Goal: Participate in discussion: Engage in conversation with other users on a specific topic

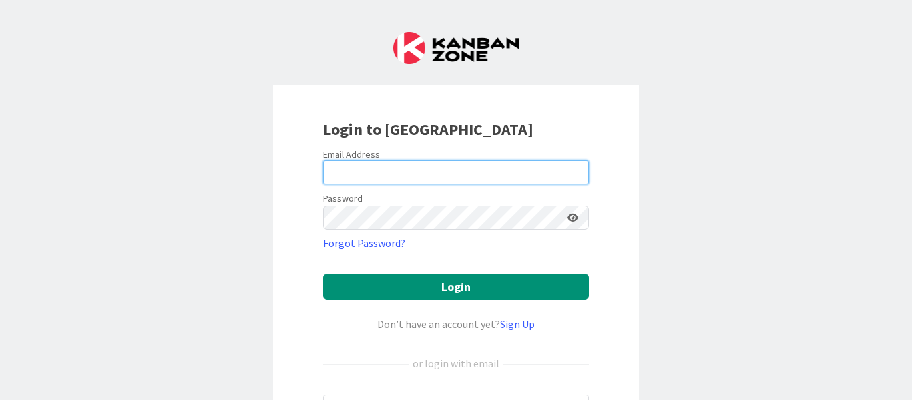
click at [391, 174] on input "email" at bounding box center [456, 172] width 266 height 24
type input "[EMAIL_ADDRESS][PERSON_NAME][DOMAIN_NAME]"
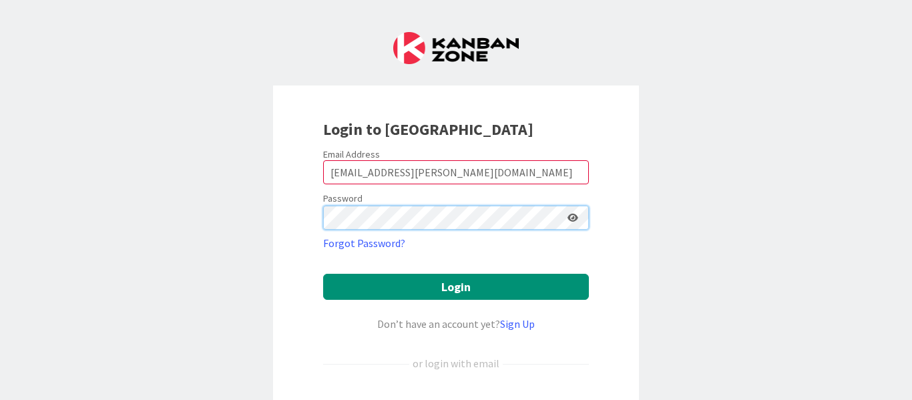
click at [323, 274] on button "Login" at bounding box center [456, 287] width 266 height 26
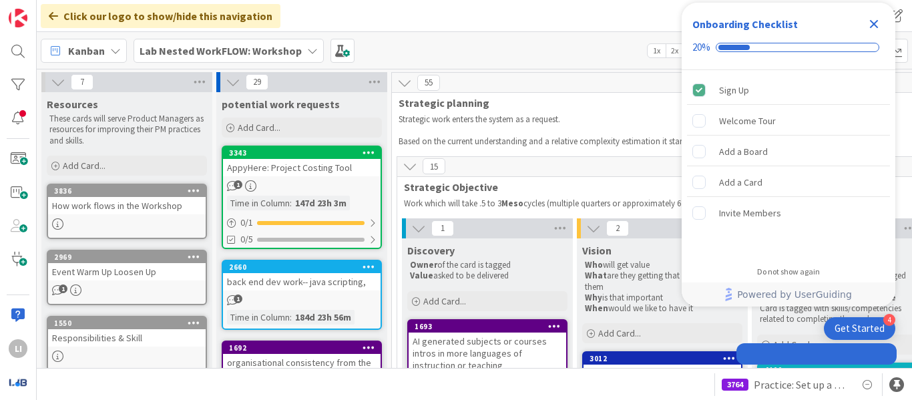
click at [578, 4] on div "Click our logo to show/hide this navigation Add and manage tabs by clicking" at bounding box center [474, 16] width 875 height 32
click at [55, 17] on icon at bounding box center [53, 16] width 9 height 11
click at [311, 50] on icon at bounding box center [312, 50] width 11 height 11
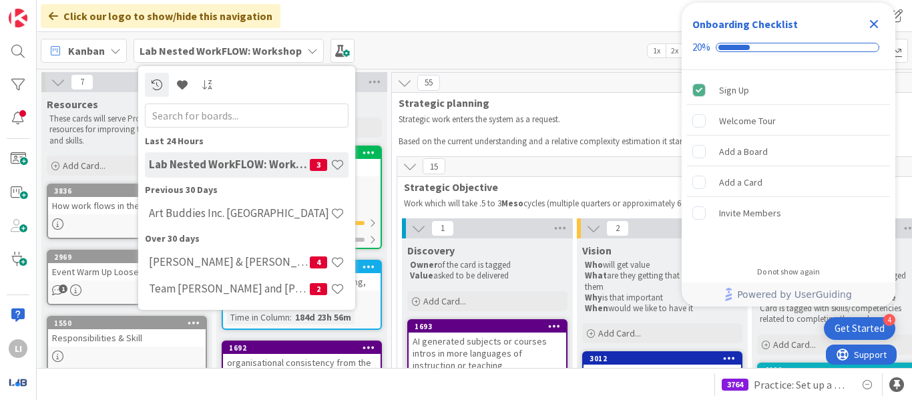
click at [435, 51] on div "Kanban Lab Nested WorkFLOW: Workshop Last 24 Hours Lab Nested WorkFLOW: Worksho…" at bounding box center [474, 50] width 875 height 37
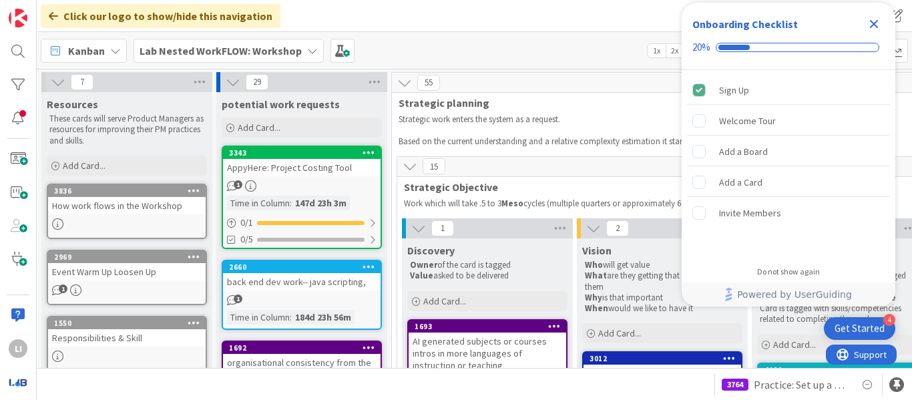
click at [871, 21] on icon "Close Checklist" at bounding box center [874, 24] width 9 height 9
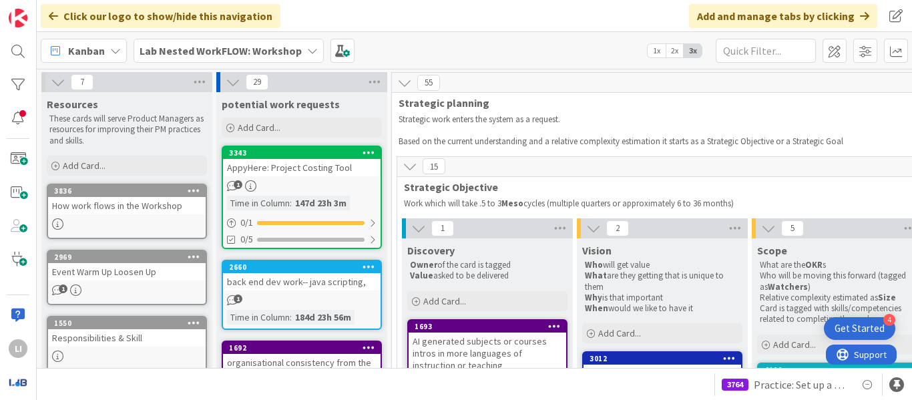
click at [162, 47] on b "Lab Nested WorkFLOW: Workshop" at bounding box center [221, 50] width 162 height 13
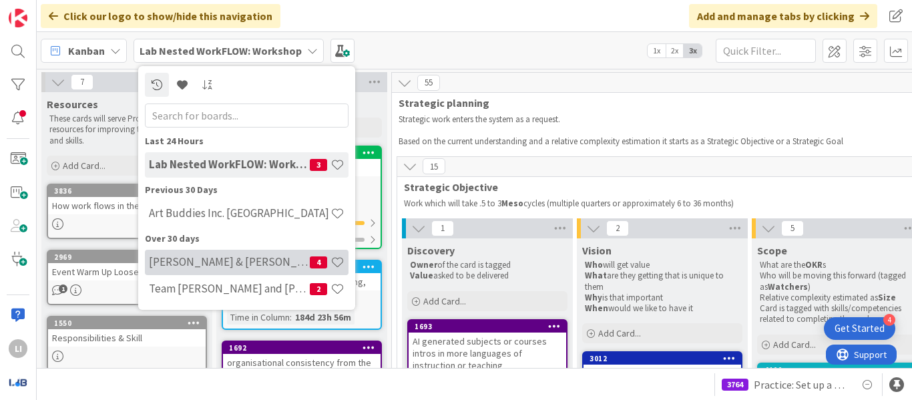
click at [270, 266] on h4 "Lesley & Gurleen: New team WorkFLOW" at bounding box center [229, 261] width 161 height 13
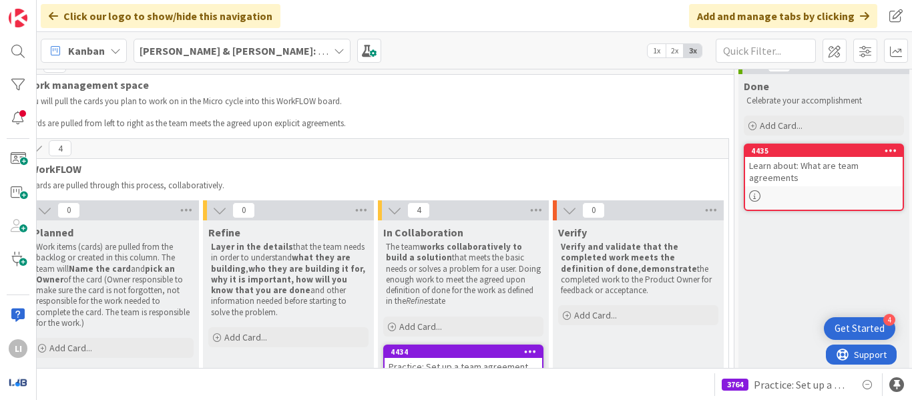
scroll to position [0, 374]
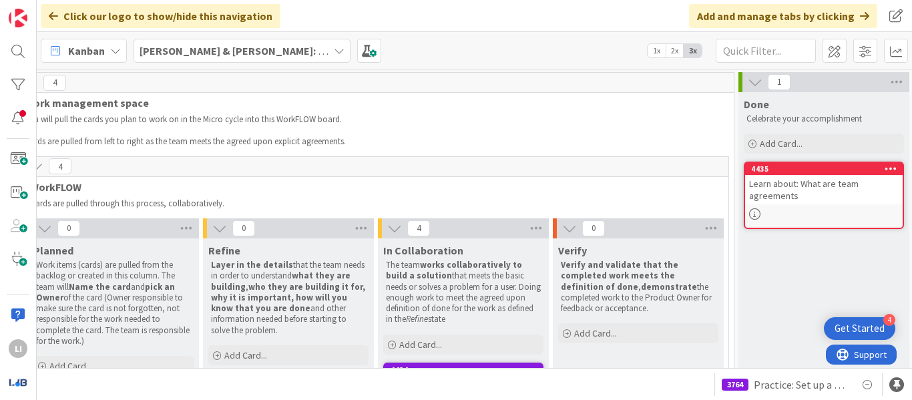
click at [319, 56] on b "Lesley & Gurleen: New team WorkFLOW" at bounding box center [280, 50] width 281 height 13
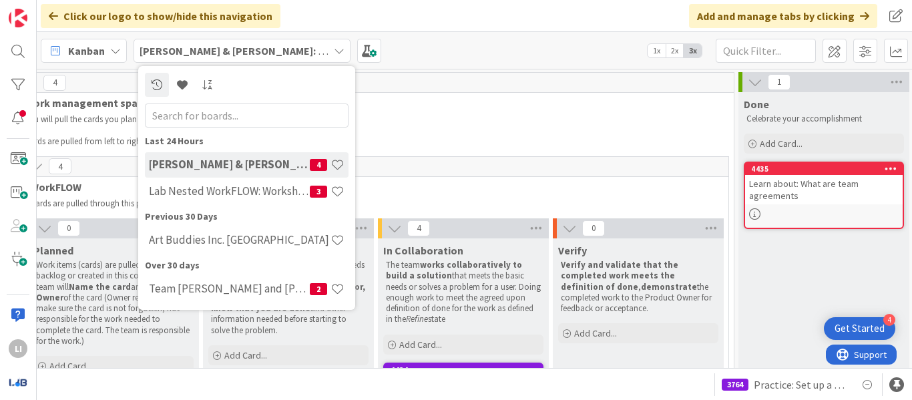
click at [478, 47] on div "Kanban Lesley & Gurleen: New team WorkFLOW Last 24 Hours Lesley & Gurleen: New …" at bounding box center [474, 50] width 875 height 37
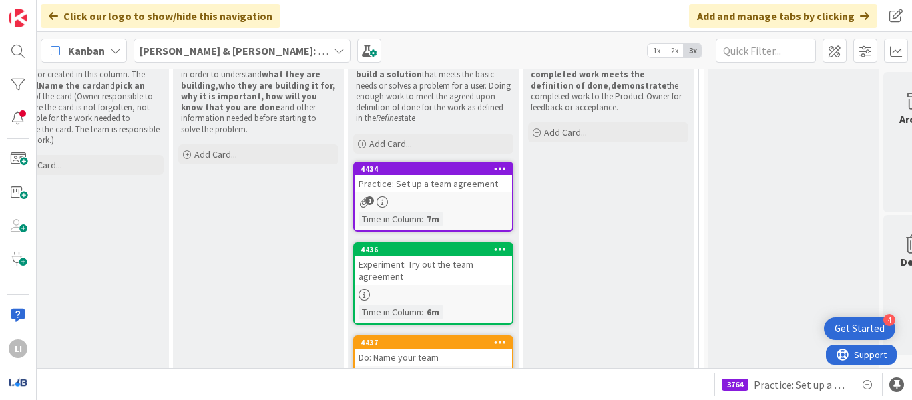
scroll to position [202, 404]
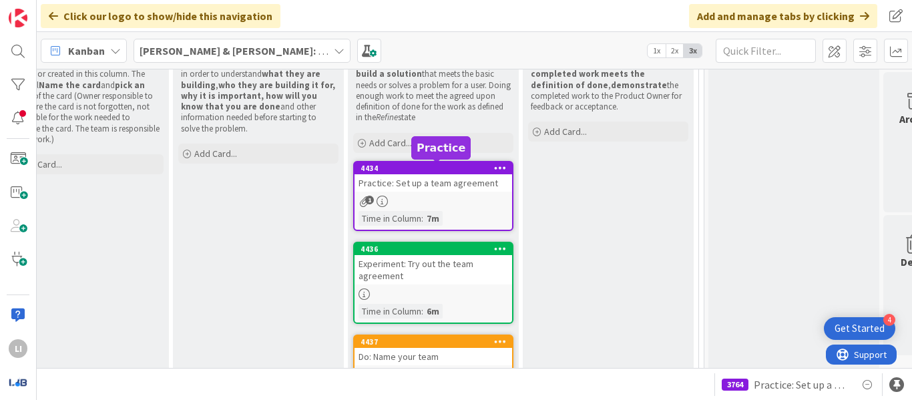
click at [434, 169] on div "4434" at bounding box center [437, 168] width 152 height 9
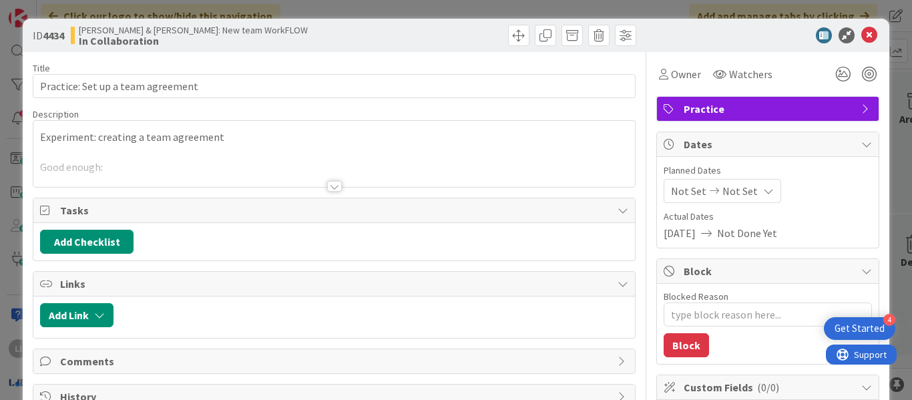
click at [327, 184] on div at bounding box center [334, 186] width 15 height 11
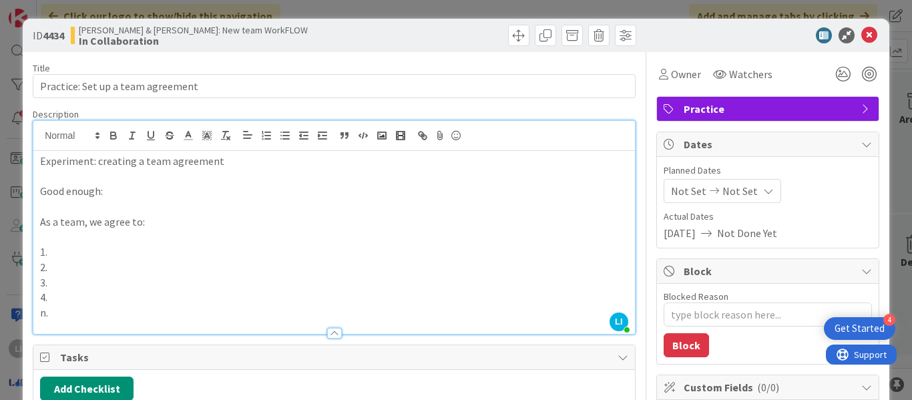
click at [312, 262] on p "2." at bounding box center [334, 267] width 588 height 15
type textarea "x"
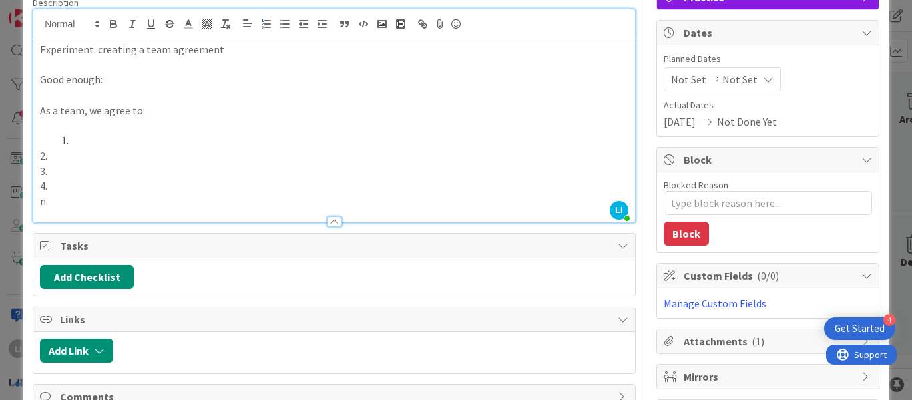
scroll to position [112, 0]
click at [89, 142] on li at bounding box center [342, 139] width 572 height 15
click at [74, 144] on li at bounding box center [342, 139] width 572 height 15
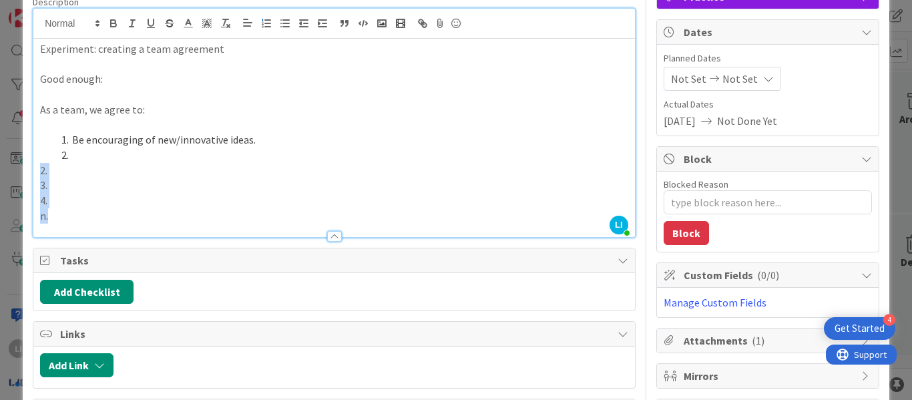
drag, startPoint x: 55, startPoint y: 218, endPoint x: 17, endPoint y: 168, distance: 63.4
click at [17, 168] on div "ID 4434 Lesley & Gurleen: New team WorkFLOW In Collaboration Title 33 / 128 Pra…" at bounding box center [456, 200] width 912 height 400
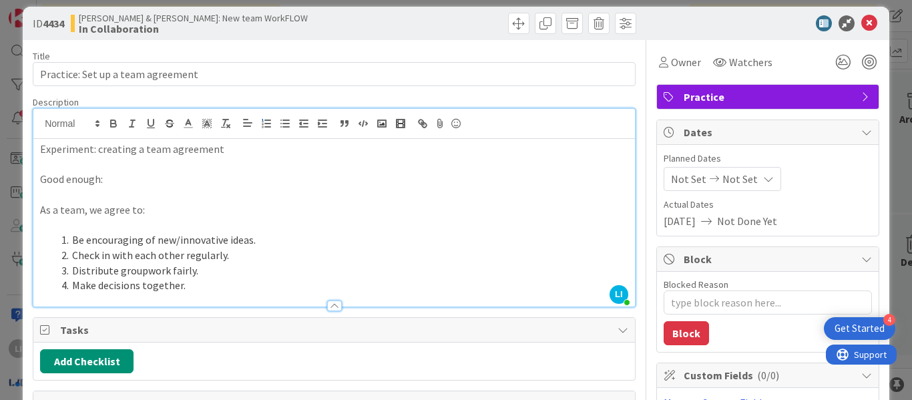
scroll to position [0, 0]
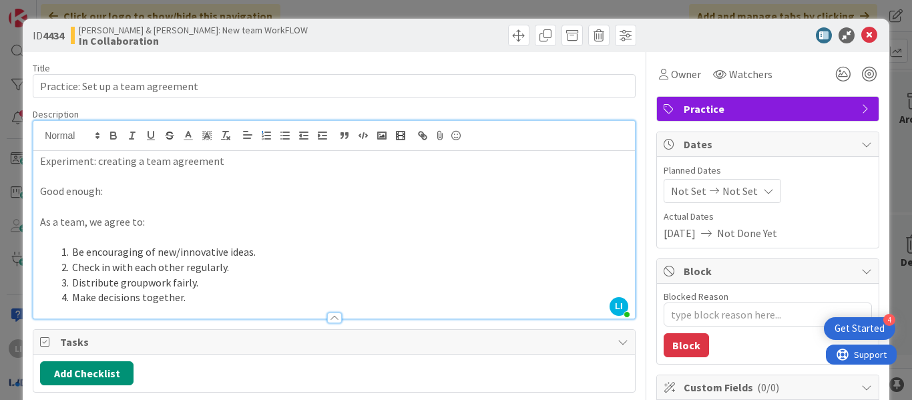
click at [440, 62] on div "Title 33 / 128" at bounding box center [334, 68] width 603 height 12
click at [862, 36] on icon at bounding box center [869, 35] width 16 height 16
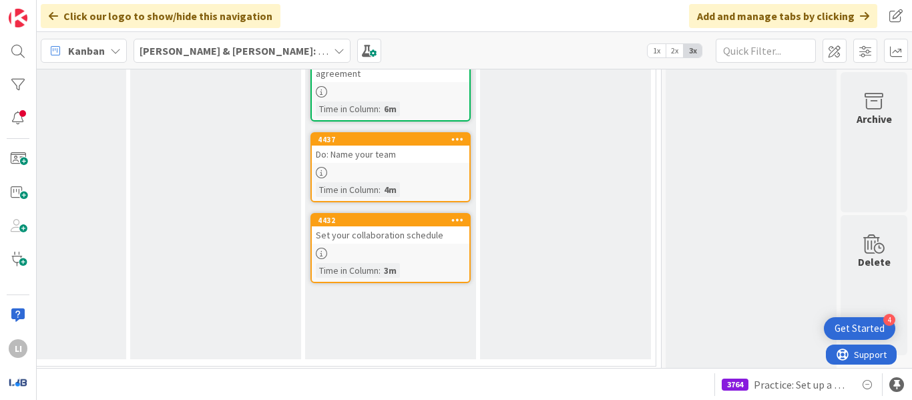
scroll to position [324, 457]
click at [388, 144] on div "4437" at bounding box center [391, 139] width 158 height 12
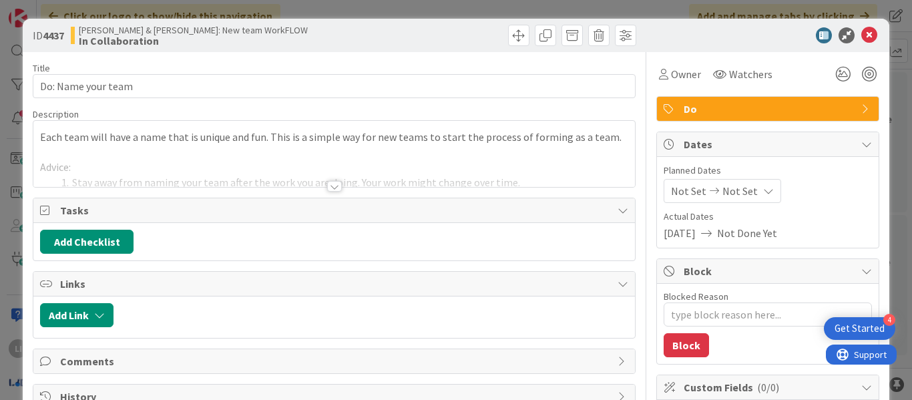
click at [328, 188] on div at bounding box center [334, 186] width 15 height 11
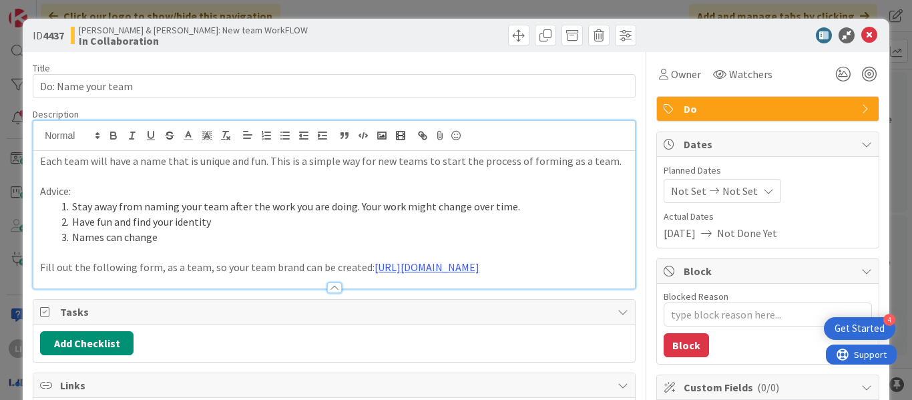
scroll to position [23, 0]
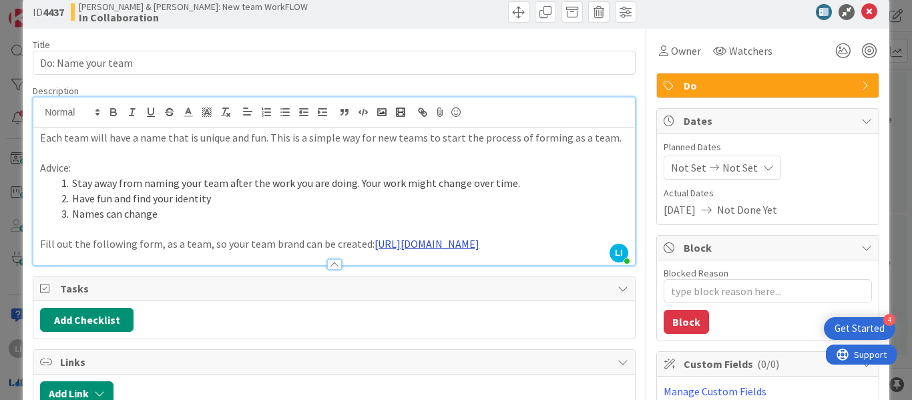
click at [375, 250] on link "https://docs.google.com/forms/d/e/1FAIpQLSfipLrFpni892FZDHYp5hS3_ort1MotDTFQ5Ok…" at bounding box center [427, 243] width 105 height 13
click at [291, 280] on link "https://docs.google.com/forms/d/e/1FAIpQLSfipLrFpni892FZDHYp5hS3_ort1MotDTFQ5Ok…" at bounding box center [288, 284] width 91 height 17
click at [612, 81] on div "Title 18 / 128 Do: Name your team Description LI Lesley Iazzag joined 5 m ago E…" at bounding box center [334, 271] width 603 height 484
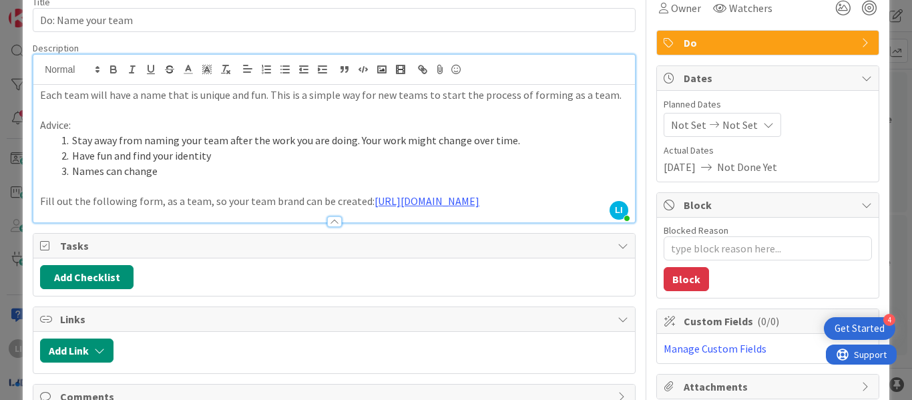
scroll to position [78, 0]
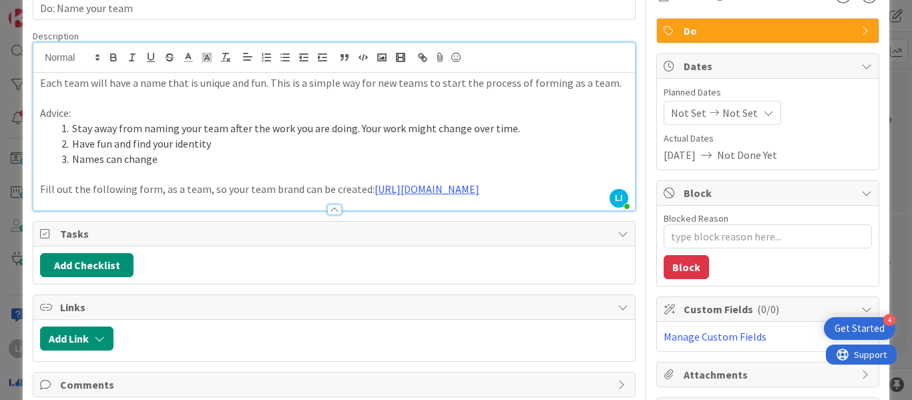
click at [626, 29] on div "Title 18 / 128 Do: Name your team Description LI Lesley Iazzag joined 5 m ago E…" at bounding box center [456, 216] width 847 height 484
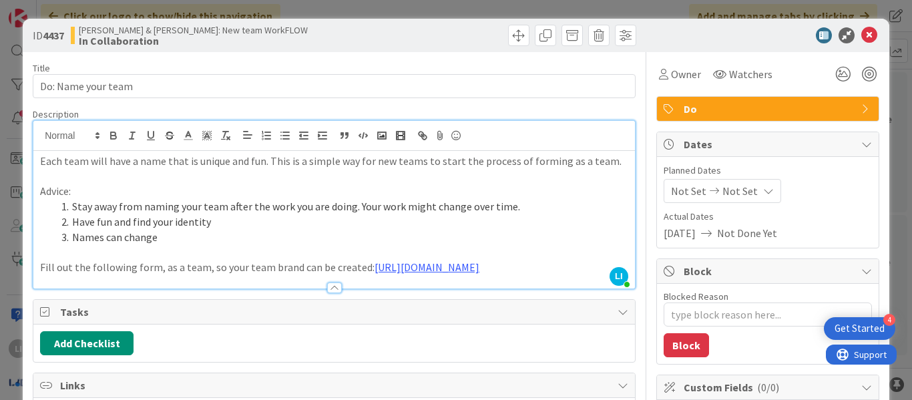
scroll to position [165, 0]
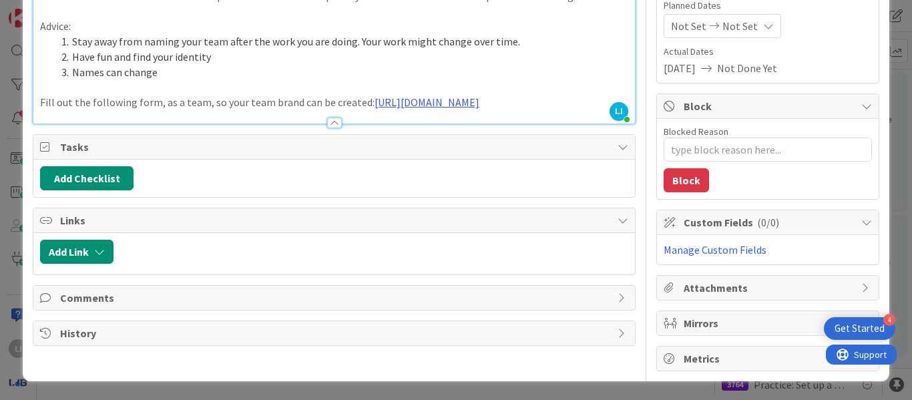
click at [144, 306] on span "Comments" at bounding box center [335, 298] width 551 height 16
type textarea "x"
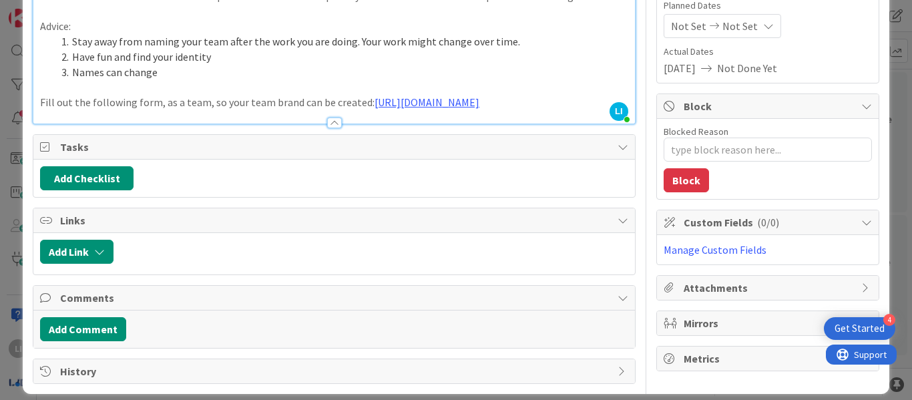
scroll to position [192, 0]
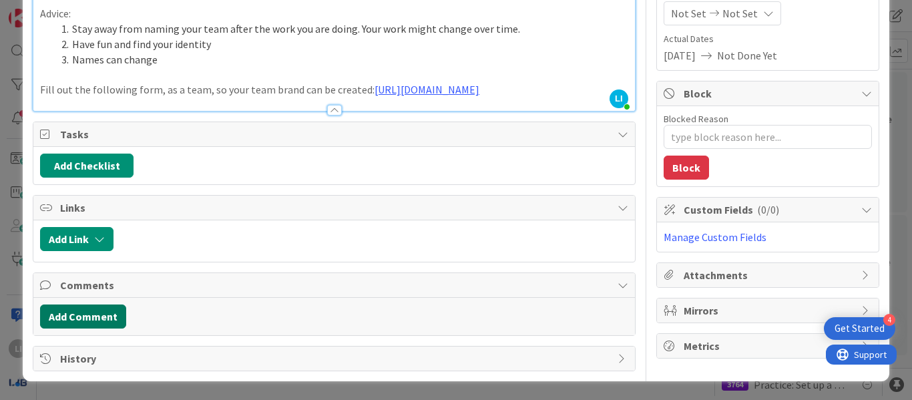
click at [89, 315] on button "Add Comment" at bounding box center [83, 317] width 86 height 24
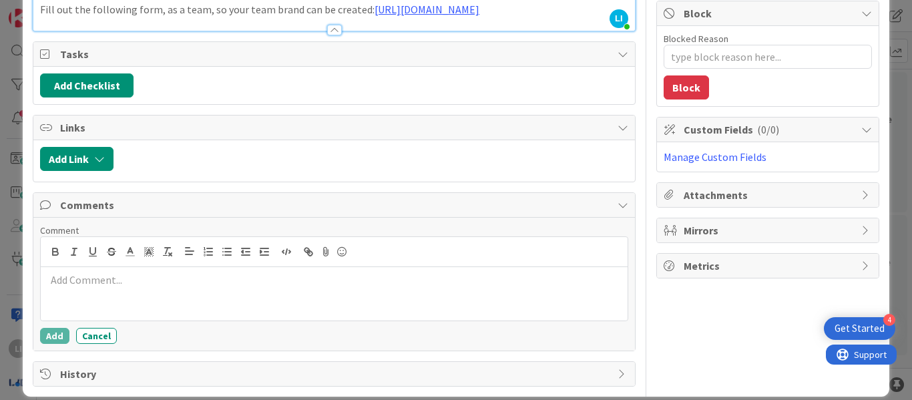
scroll to position [288, 0]
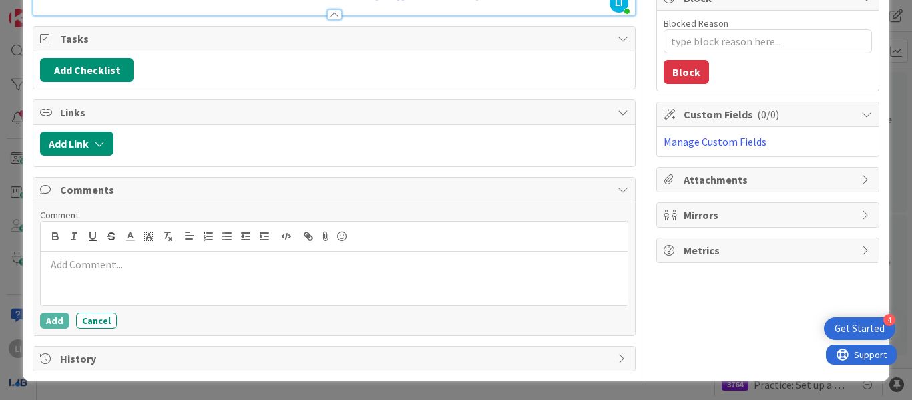
click at [72, 269] on p at bounding box center [334, 264] width 576 height 15
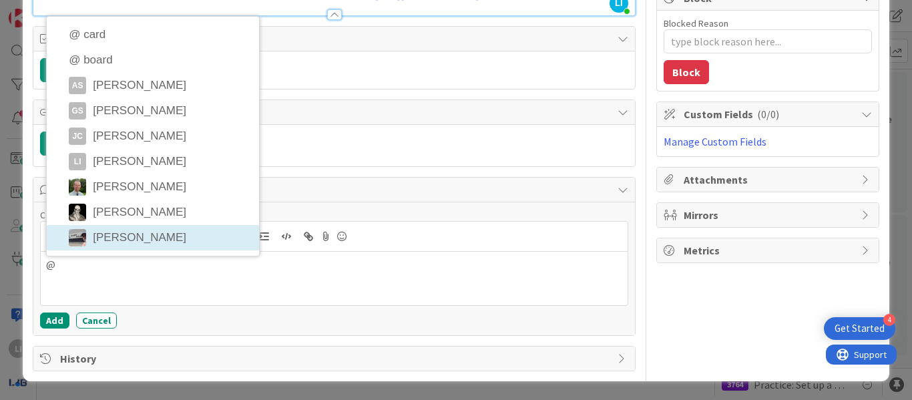
click at [109, 238] on li "jeffrey Burstein" at bounding box center [153, 237] width 212 height 25
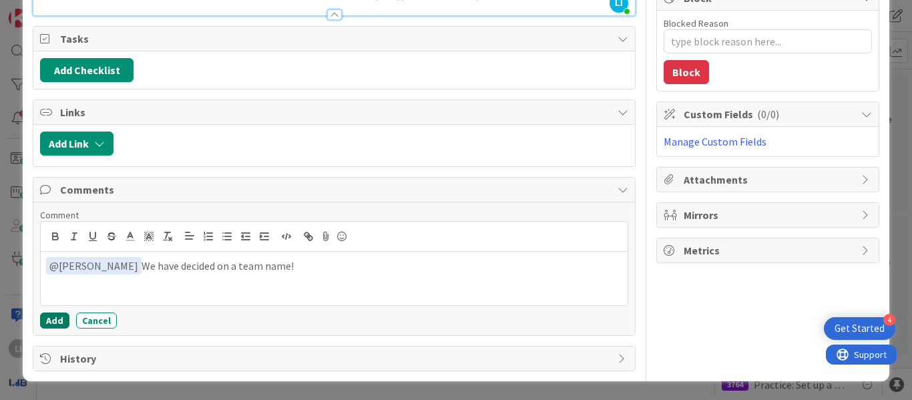
click at [49, 318] on button "Add" at bounding box center [54, 321] width 29 height 16
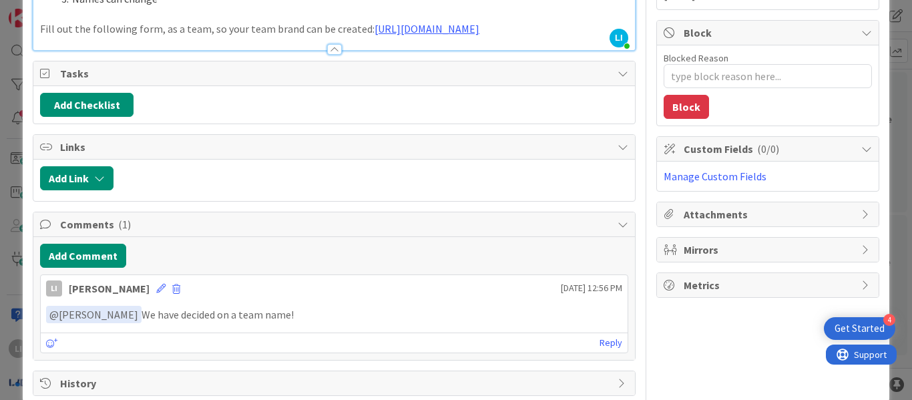
scroll to position [0, 0]
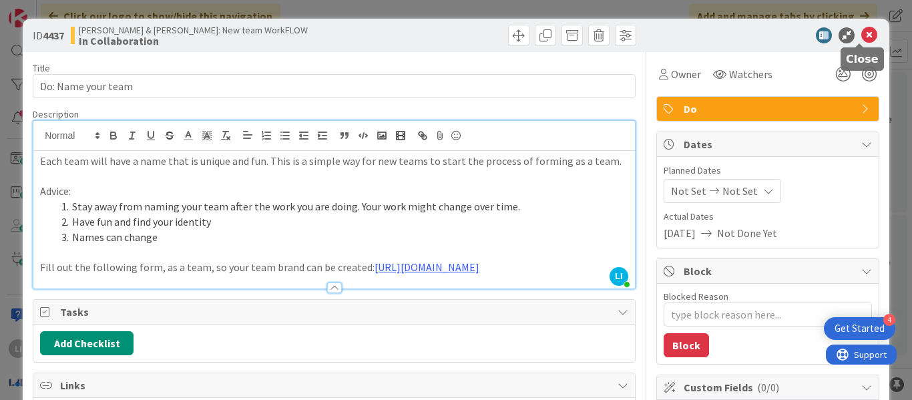
click at [861, 37] on icon at bounding box center [869, 35] width 16 height 16
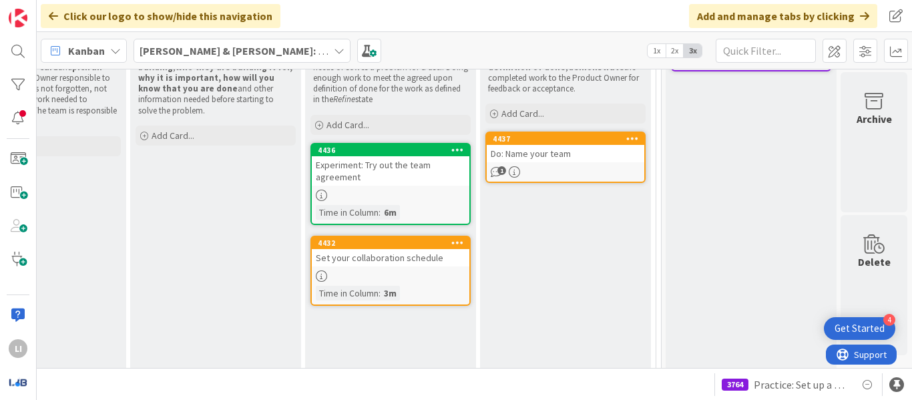
click at [404, 250] on div "Set your collaboration schedule" at bounding box center [391, 257] width 158 height 17
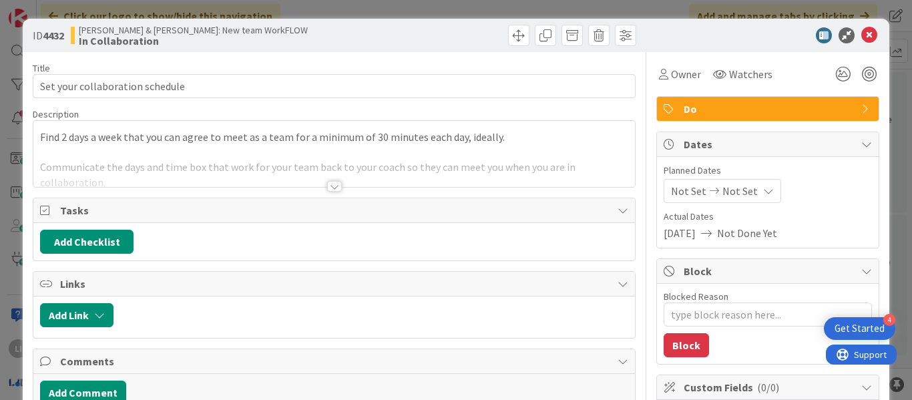
click at [337, 188] on div "Title 31 / 128 Set your collaboration schedule Description Find 2 days a week t…" at bounding box center [334, 294] width 603 height 484
click at [327, 186] on div at bounding box center [334, 186] width 15 height 11
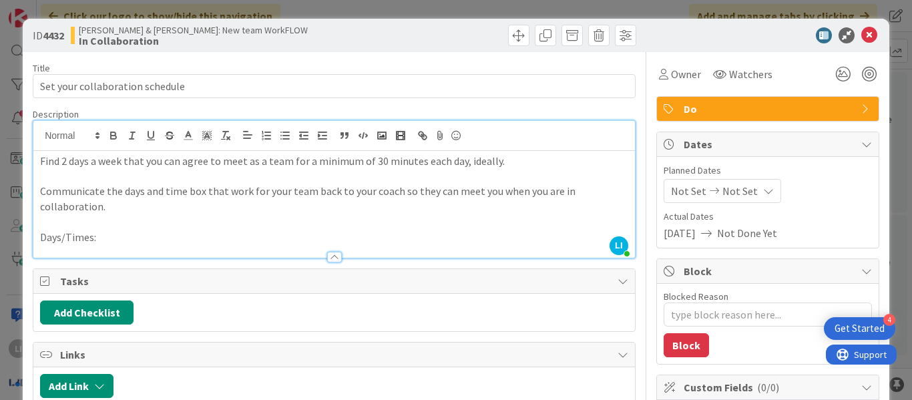
click at [112, 237] on p "Days/Times:" at bounding box center [334, 237] width 588 height 15
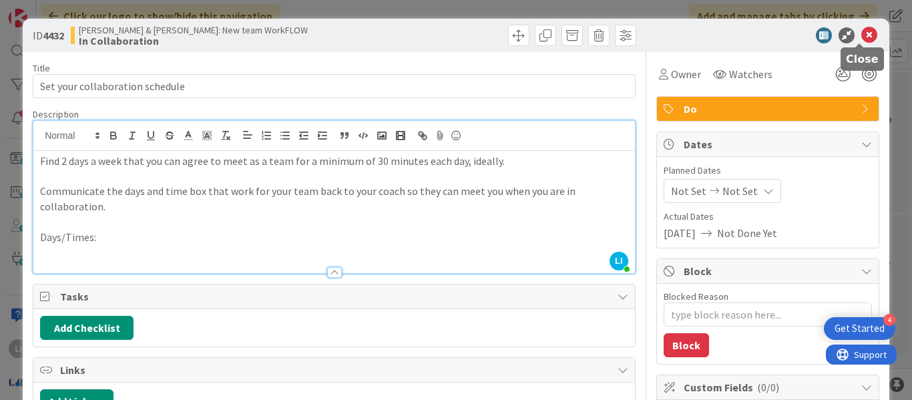
type textarea "x"
click at [42, 254] on p "Tuesdays @ 1PM" at bounding box center [334, 251] width 588 height 15
click at [176, 255] on li "Tuesdays @ 1PM" at bounding box center [342, 251] width 572 height 15
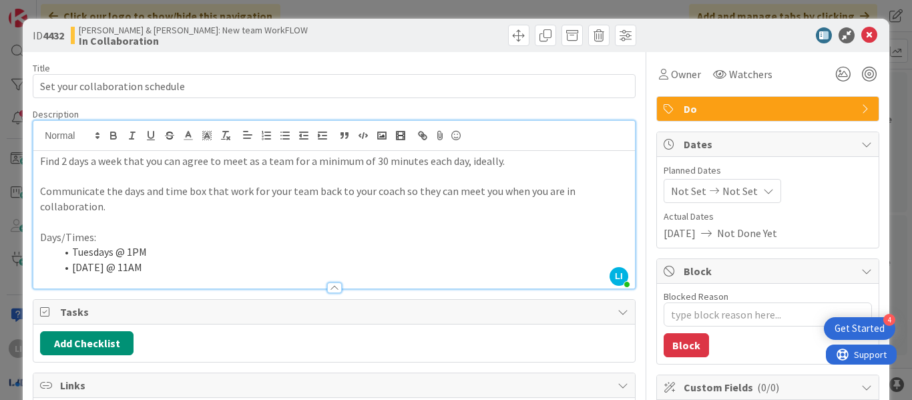
type textarea "x"
click at [208, 294] on div "Title 31 / 128 Set your collaboration schedule Description LI Lesley Iazzag joi…" at bounding box center [334, 300] width 603 height 497
click at [618, 108] on div "Title 31 / 128 Set your collaboration schedule Description LI Lesley Iazzag joi…" at bounding box center [334, 300] width 603 height 497
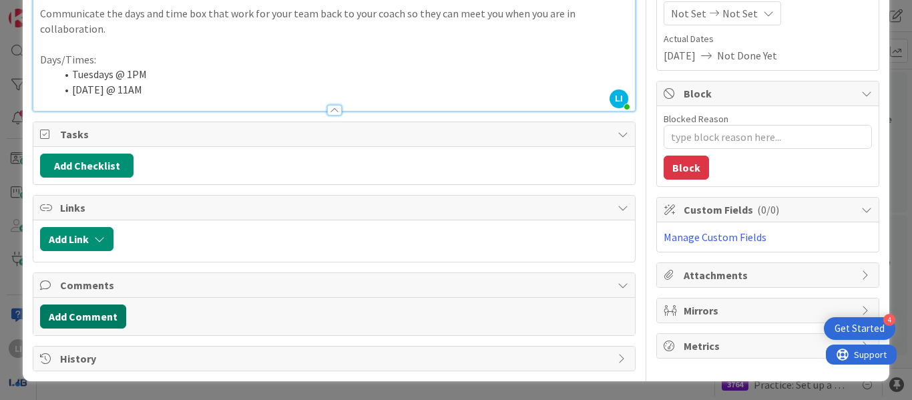
click at [97, 309] on button "Add Comment" at bounding box center [83, 317] width 86 height 24
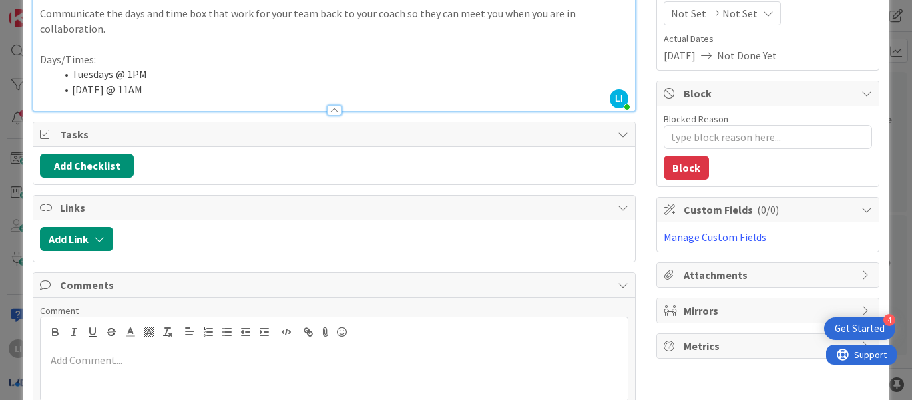
scroll to position [273, 0]
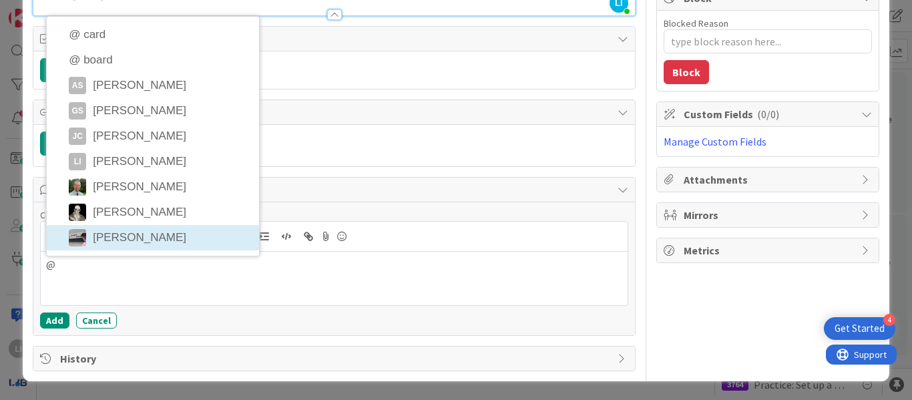
click at [104, 238] on li "jeffrey Burstein" at bounding box center [153, 237] width 212 height 25
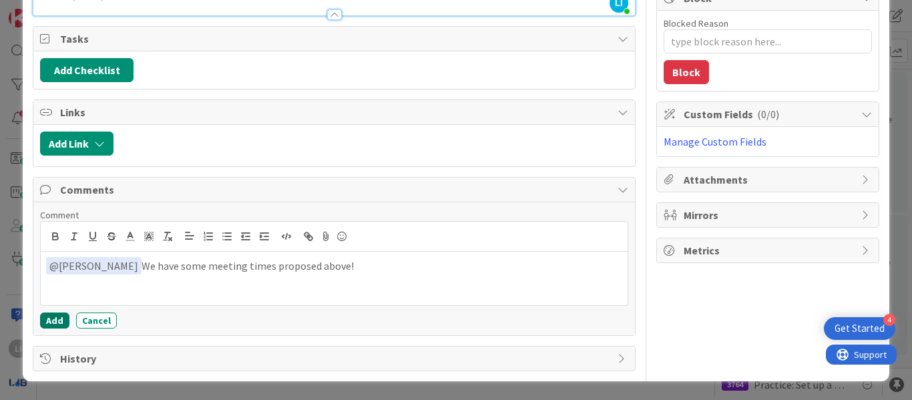
click at [49, 327] on button "Add" at bounding box center [54, 321] width 29 height 16
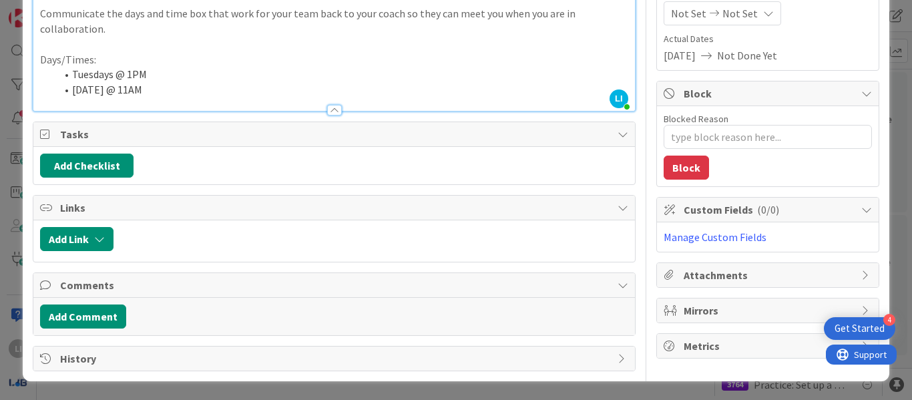
scroll to position [178, 0]
type textarea "x"
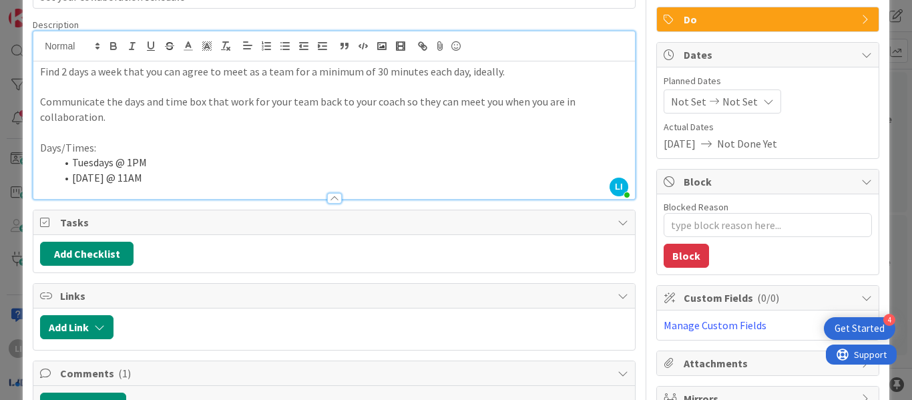
scroll to position [0, 0]
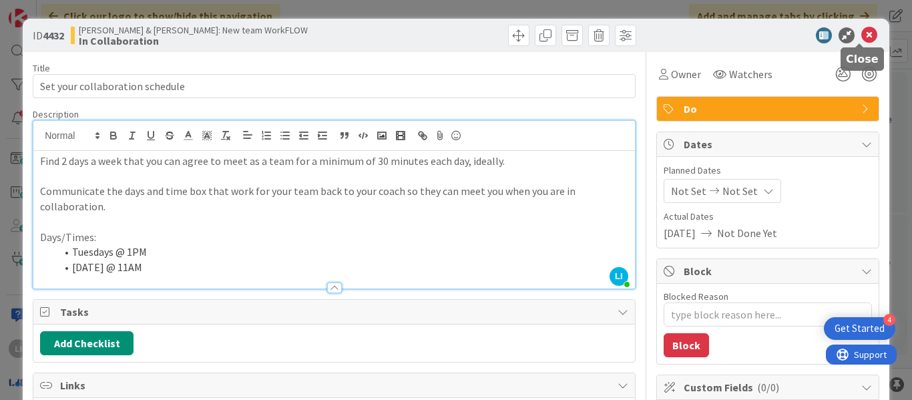
click at [861, 29] on icon at bounding box center [869, 35] width 16 height 16
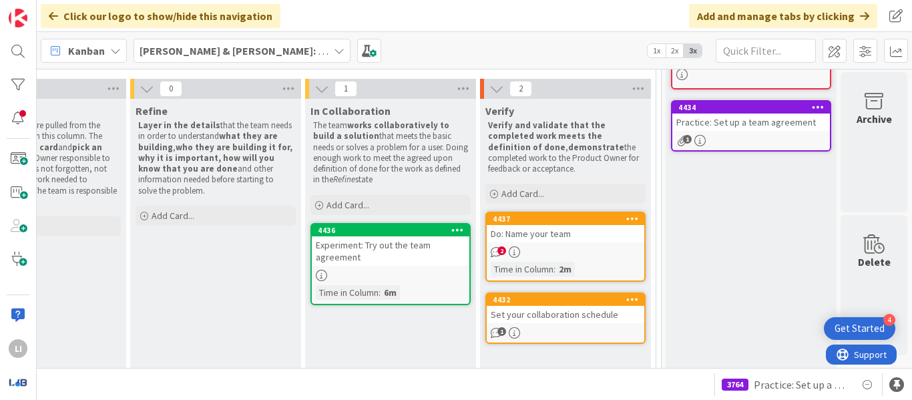
scroll to position [128, 457]
